Goal: Transaction & Acquisition: Purchase product/service

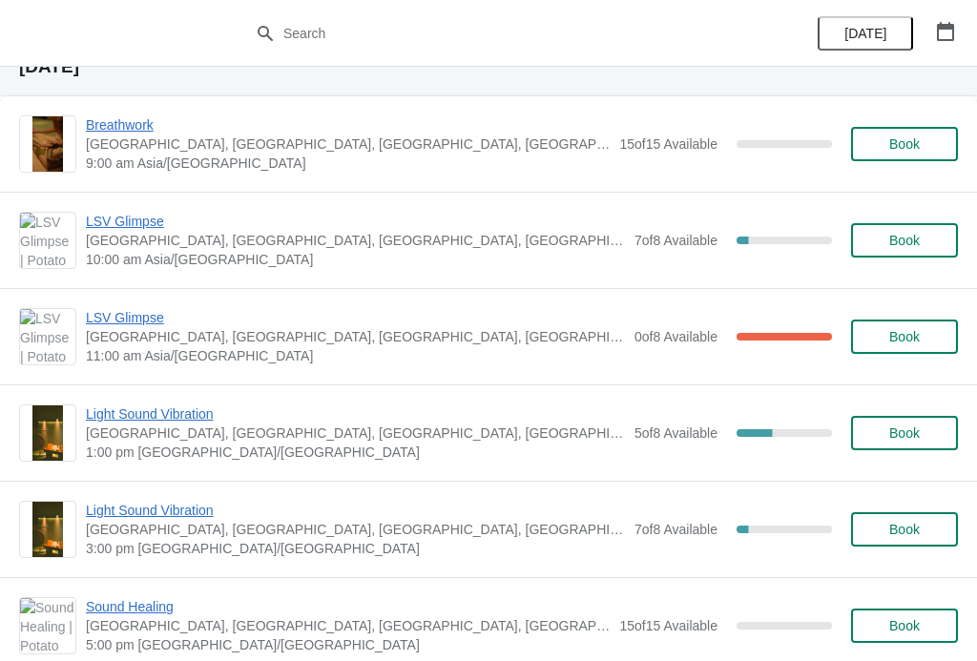
scroll to position [79, 0]
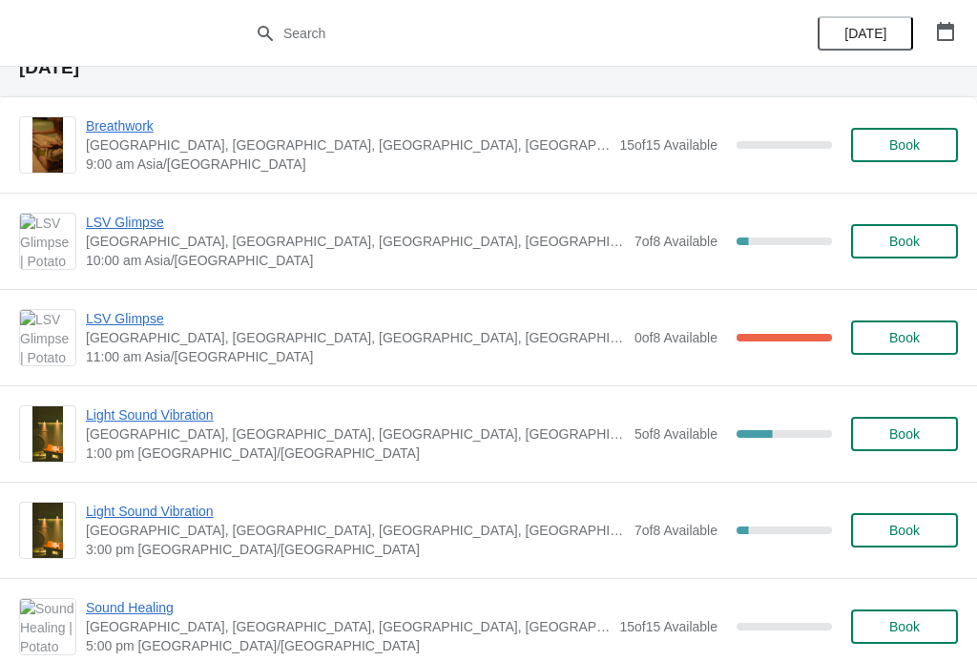
click at [186, 406] on span "Light Sound Vibration" at bounding box center [355, 414] width 539 height 19
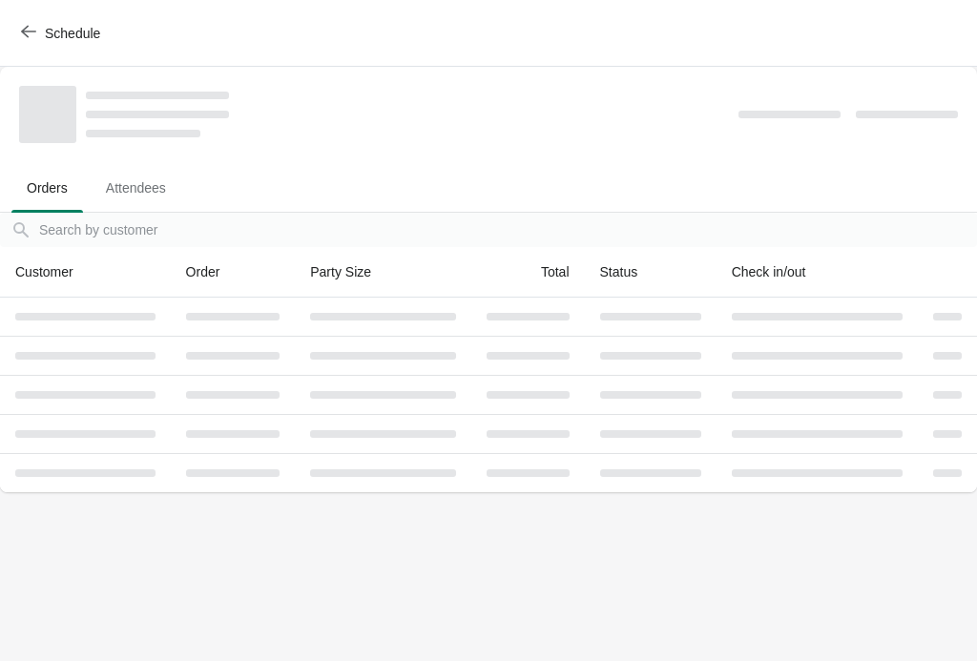
scroll to position [0, 0]
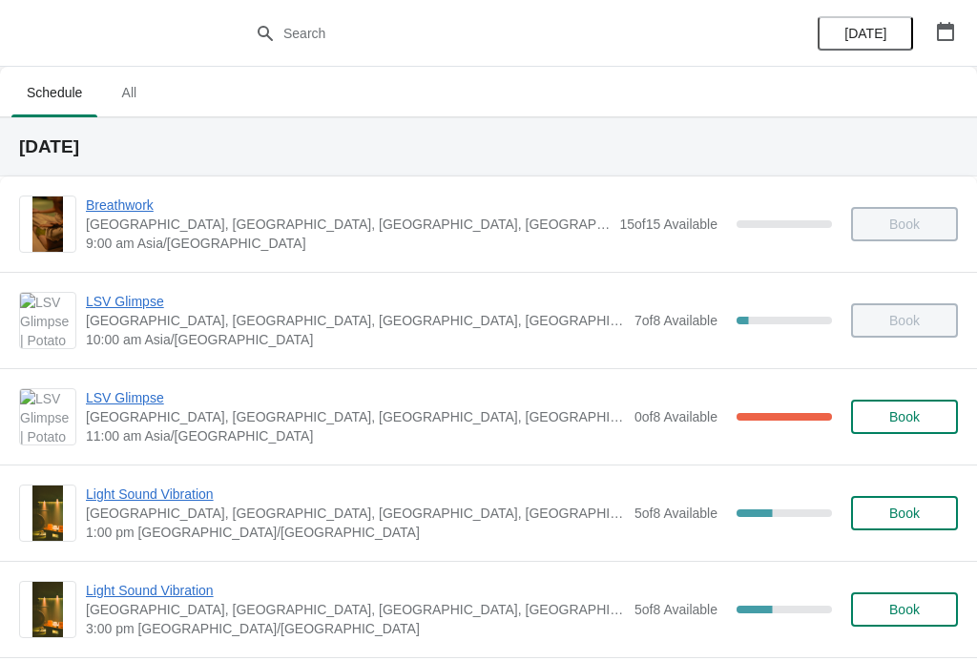
click at [190, 495] on span "Light Sound Vibration" at bounding box center [355, 493] width 539 height 19
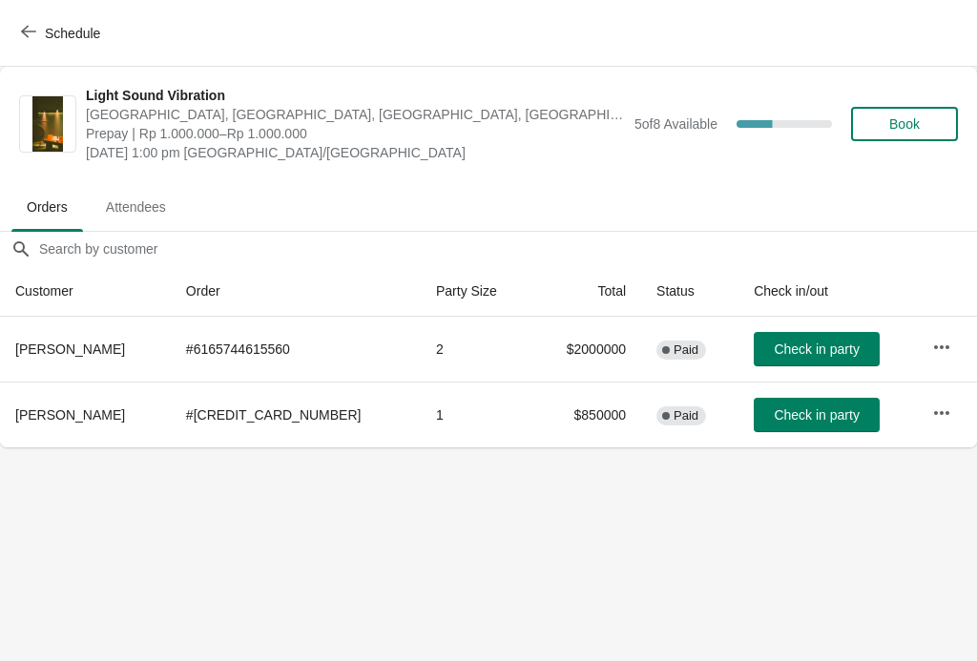
click at [938, 125] on span "Book" at bounding box center [904, 123] width 72 height 15
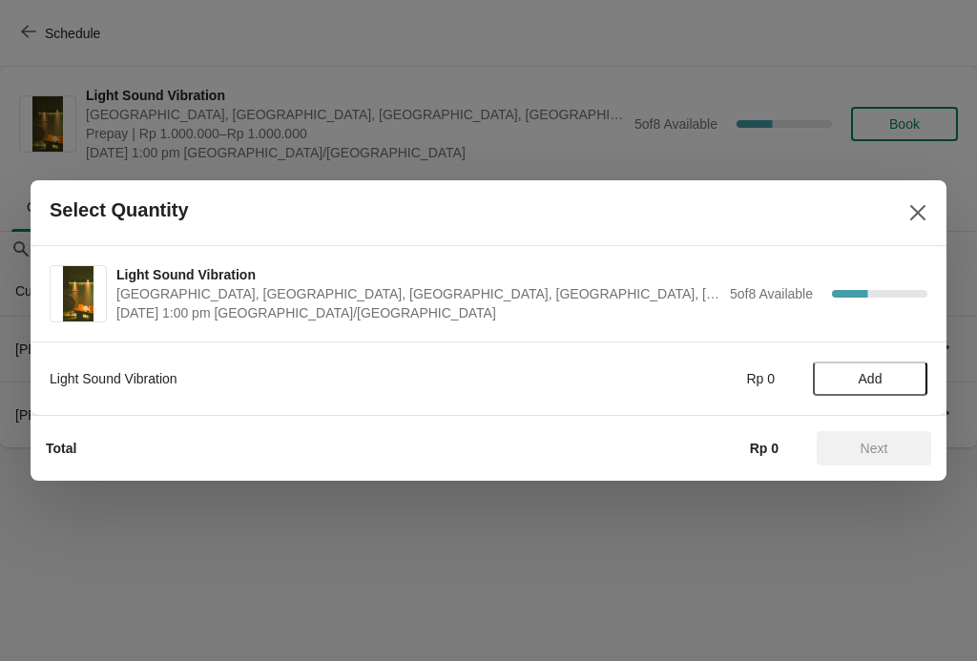
click at [892, 387] on button "Add" at bounding box center [870, 378] width 114 height 34
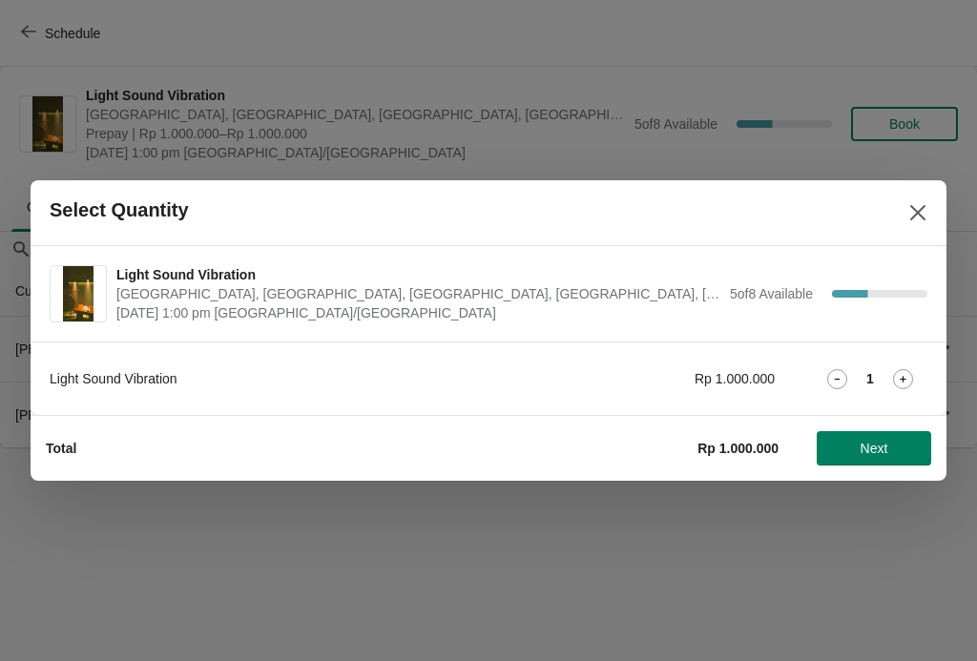
click at [912, 376] on icon at bounding box center [903, 379] width 20 height 20
click at [905, 371] on icon at bounding box center [903, 379] width 20 height 20
click at [885, 434] on button "Next" at bounding box center [873, 448] width 114 height 34
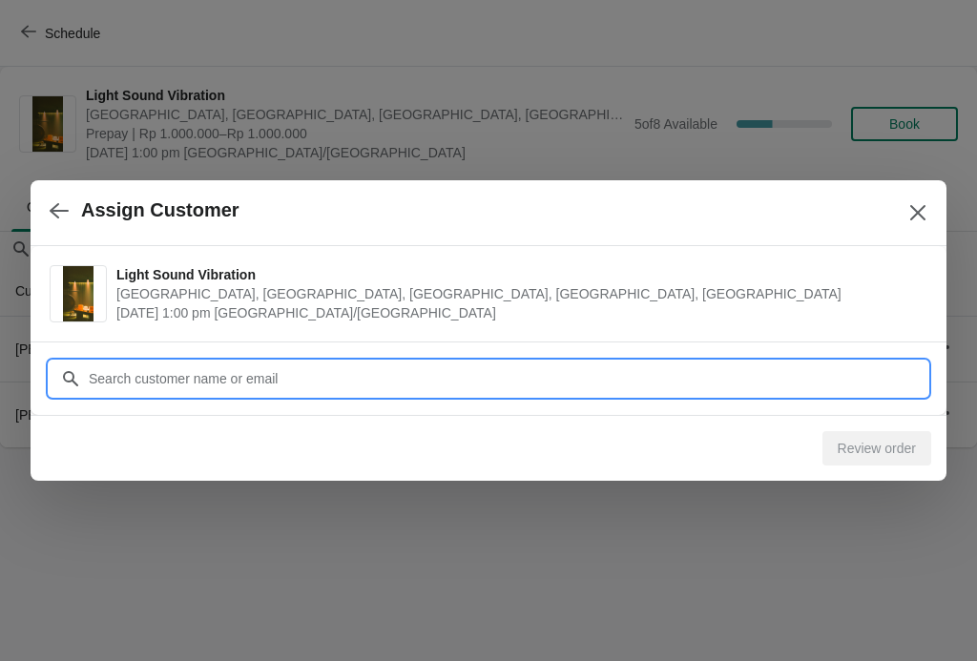
click at [430, 389] on input "Customer" at bounding box center [507, 378] width 839 height 34
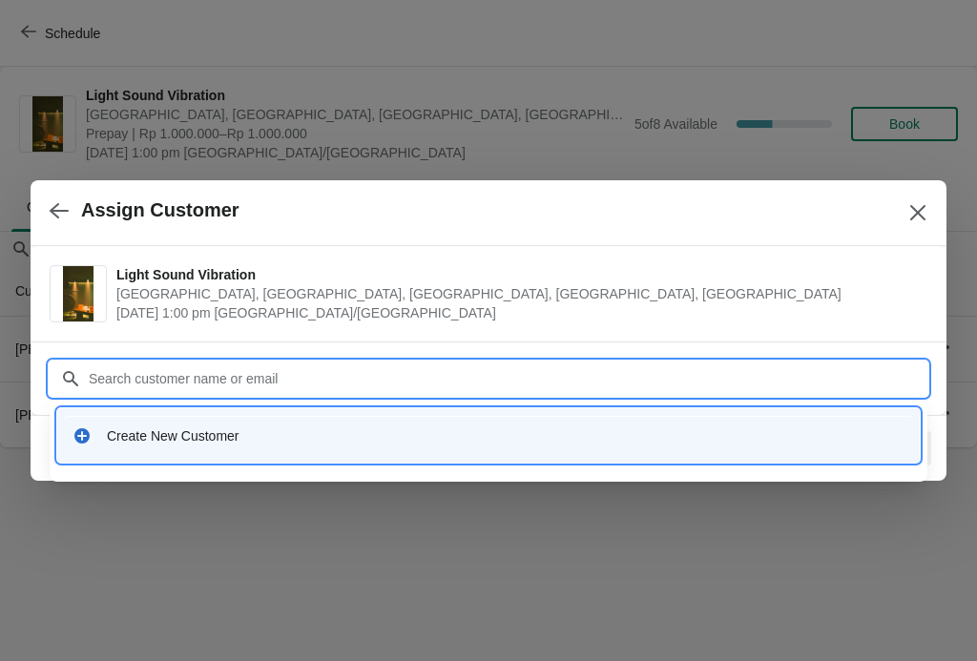
click at [108, 426] on div "Create New Customer" at bounding box center [505, 435] width 797 height 19
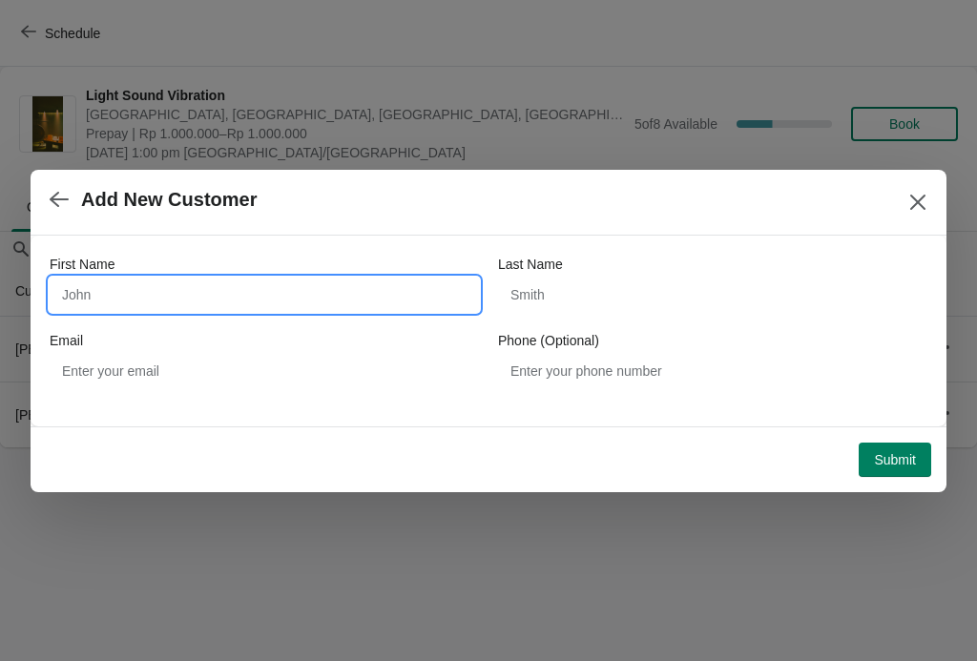
click at [246, 302] on input "First Name" at bounding box center [264, 295] width 429 height 34
type input "Betsy"
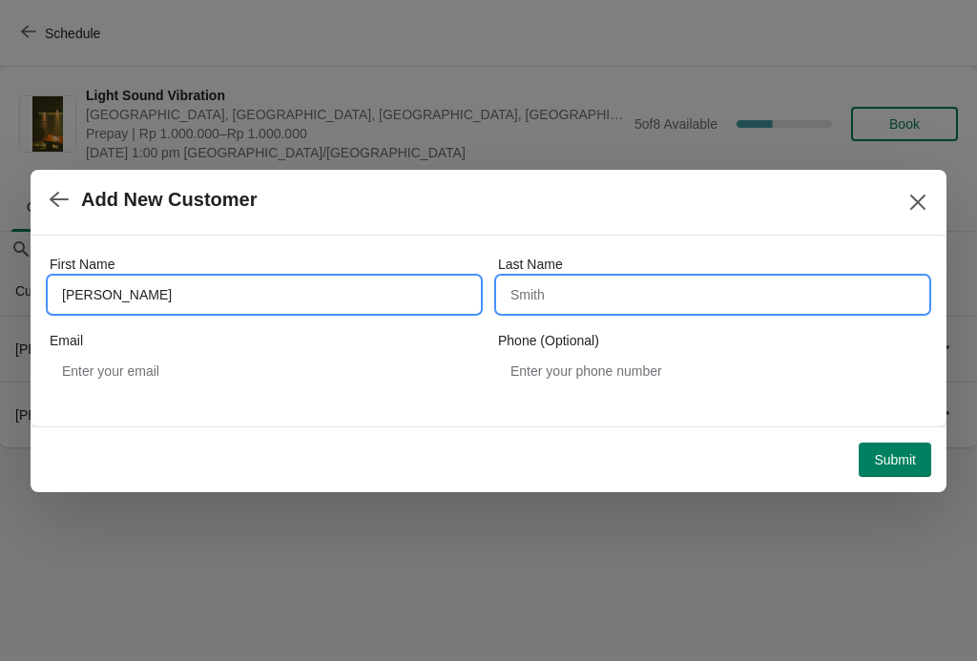
click at [731, 303] on input "Last Name" at bounding box center [712, 295] width 429 height 34
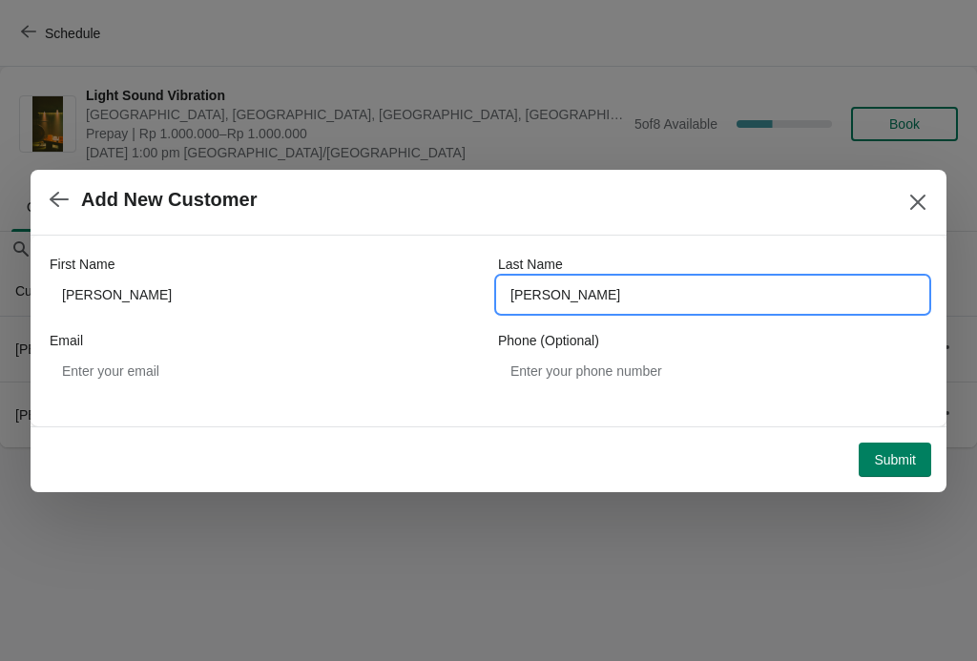
type input "Yang"
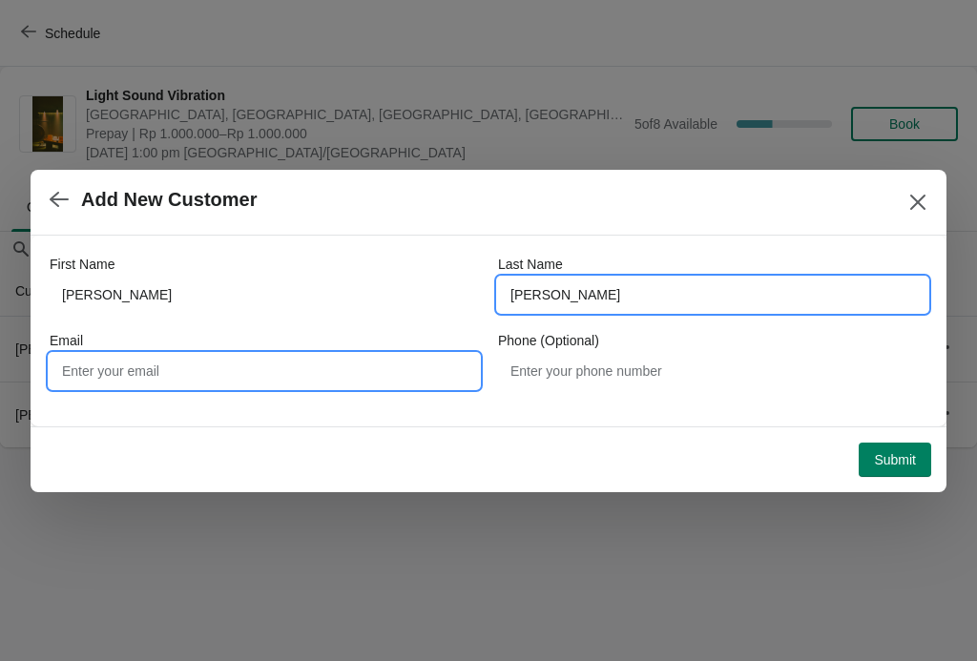
click at [92, 374] on input "Email" at bounding box center [264, 371] width 429 height 34
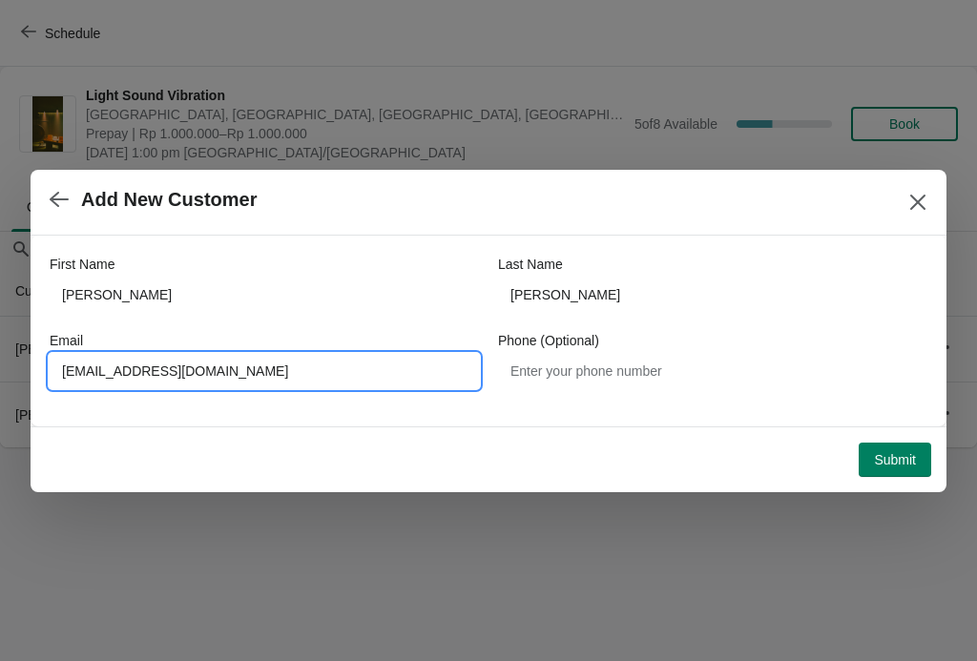
type input "Yana727@gmail.com"
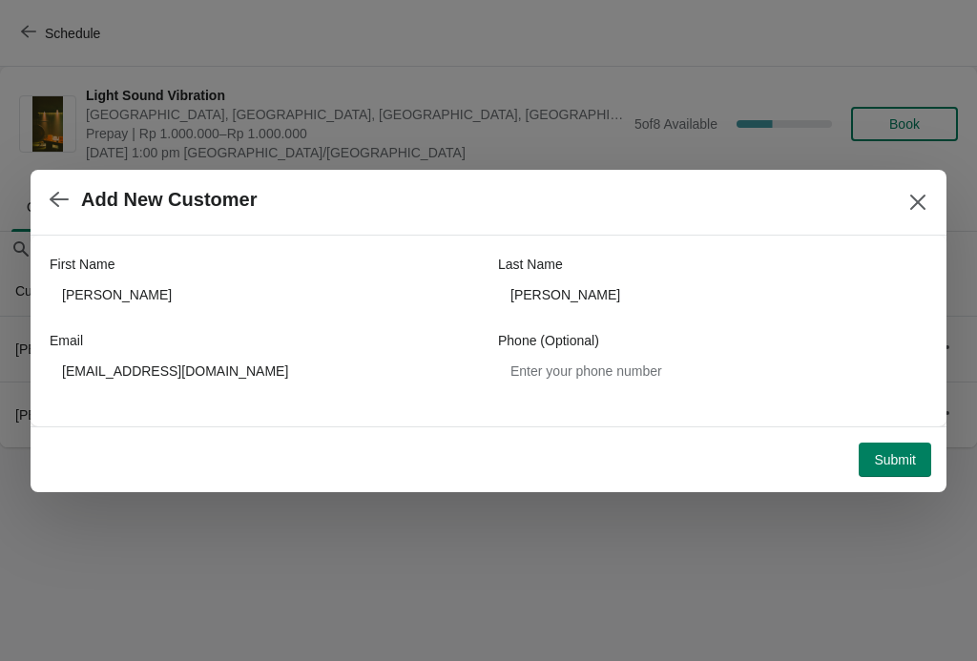
click at [901, 456] on span "Submit" at bounding box center [895, 459] width 42 height 15
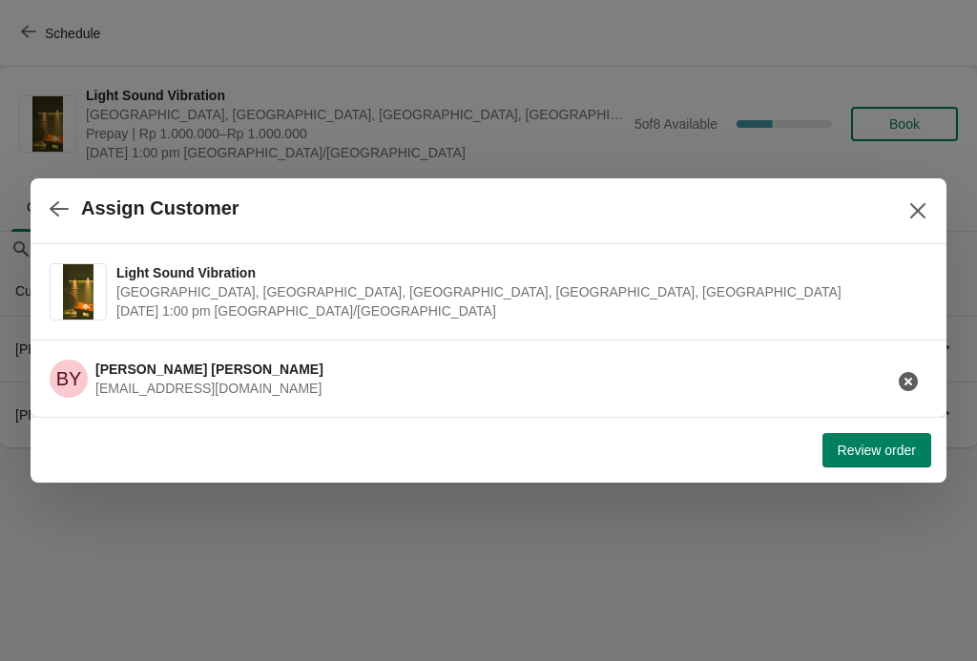
click at [885, 443] on span "Review order" at bounding box center [876, 449] width 78 height 15
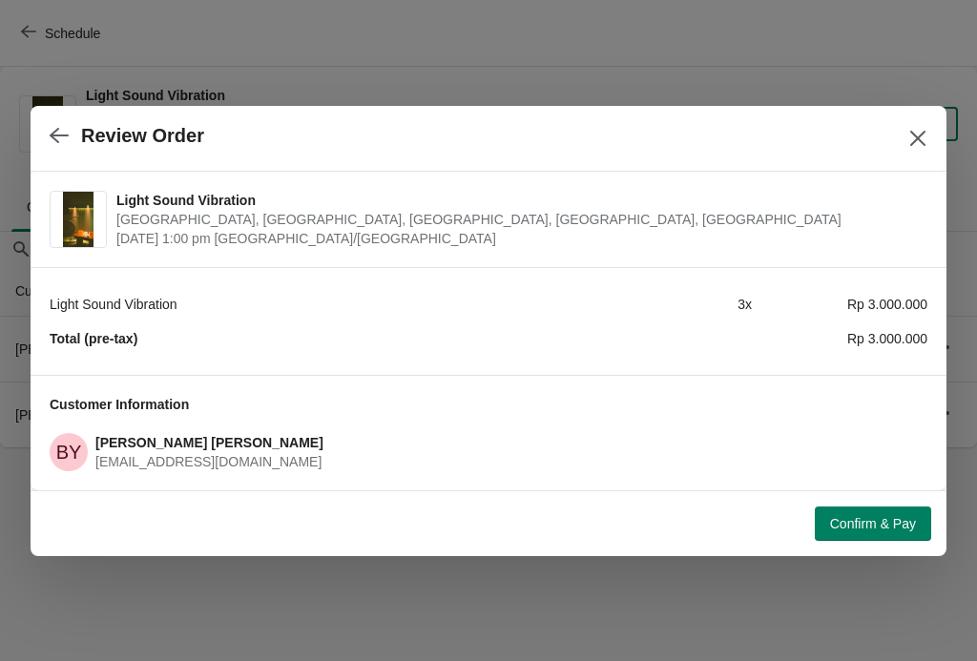
click at [871, 520] on span "Confirm & Pay" at bounding box center [873, 523] width 86 height 15
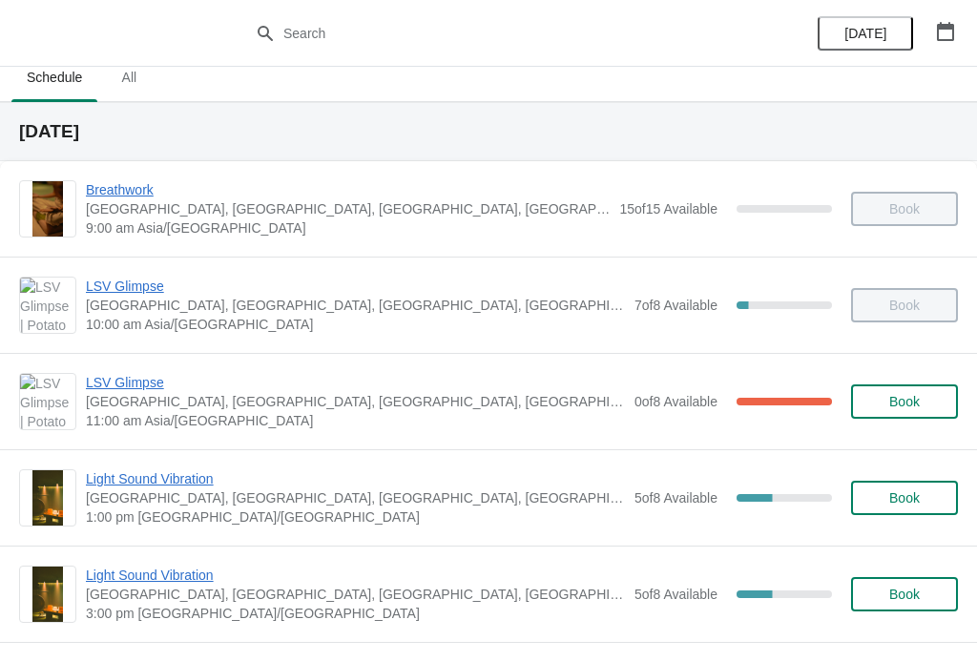
scroll to position [13, 0]
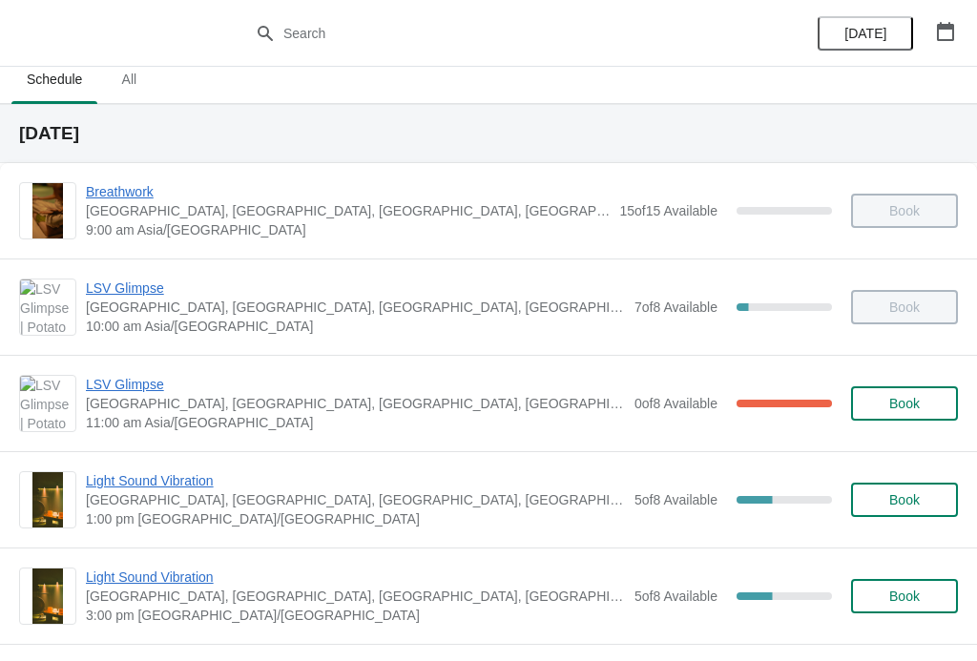
click at [178, 575] on span "Light Sound Vibration" at bounding box center [355, 576] width 539 height 19
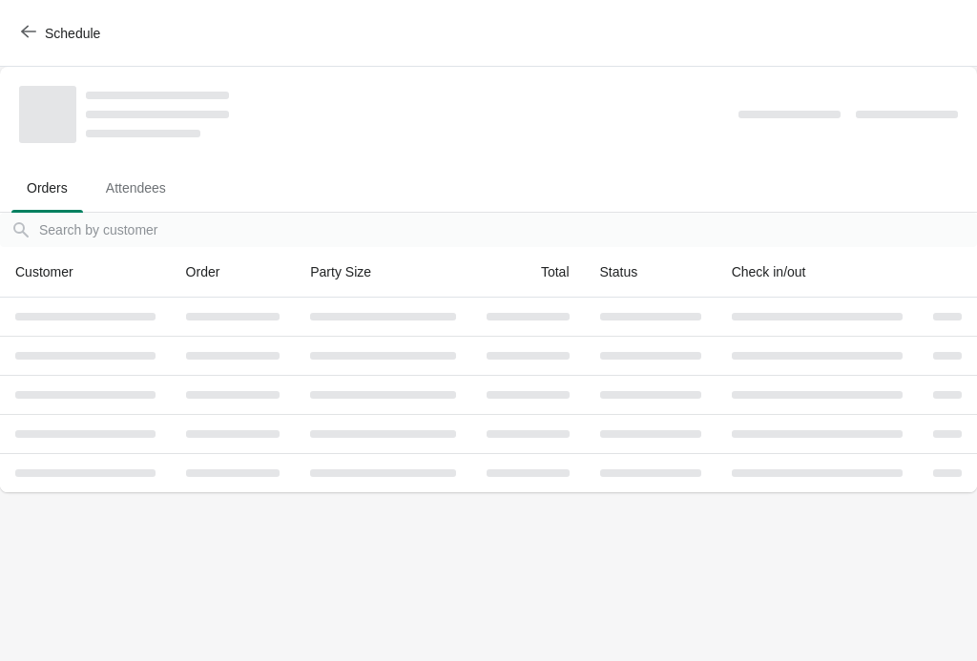
scroll to position [0, 0]
